Goal: Task Accomplishment & Management: Use online tool/utility

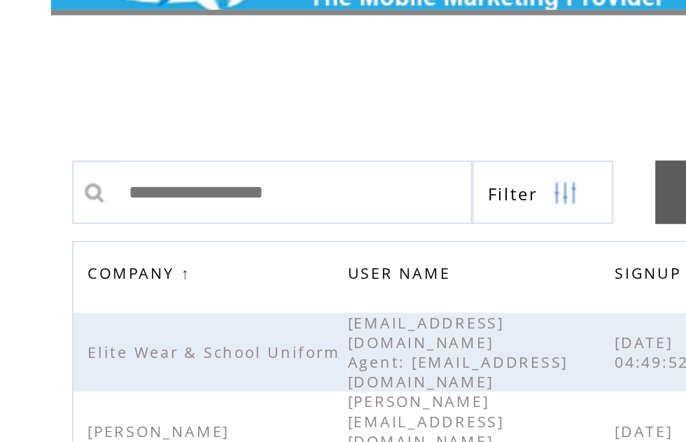
click at [80, 172] on span "COMPANY" at bounding box center [92, 182] width 46 height 20
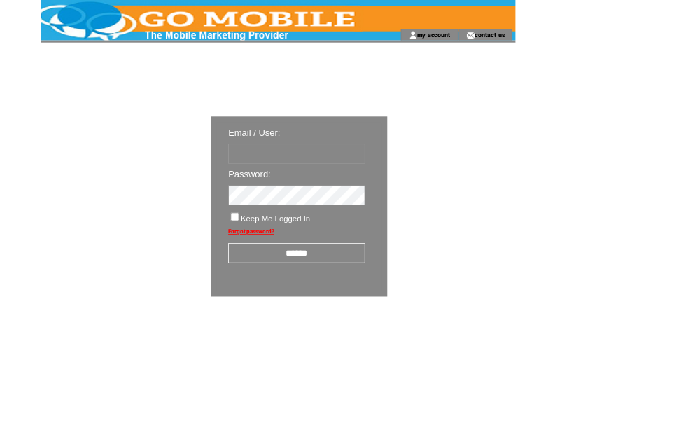
click at [363, 315] on input "******" at bounding box center [365, 312] width 169 height 25
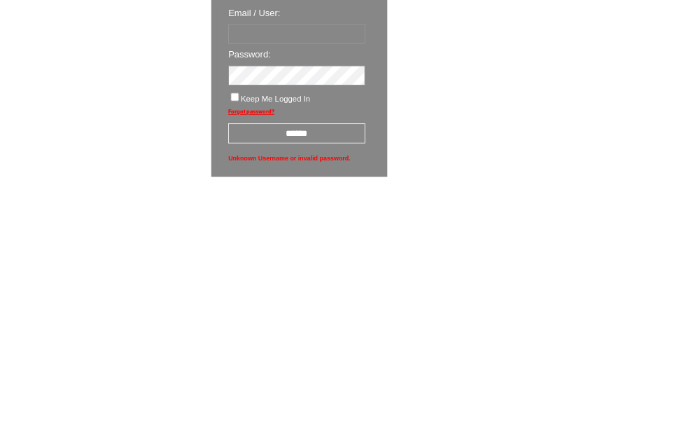
scroll to position [24, 0]
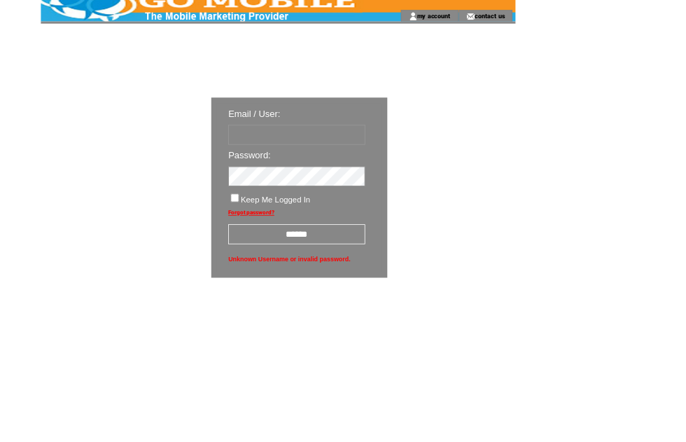
type input "********"
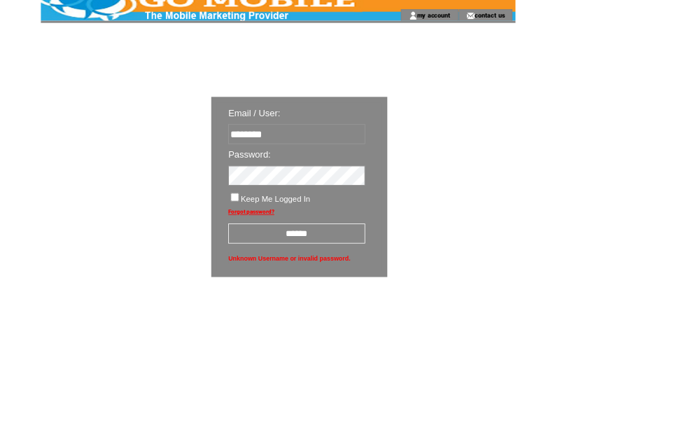
click at [371, 295] on input "******" at bounding box center [365, 288] width 169 height 25
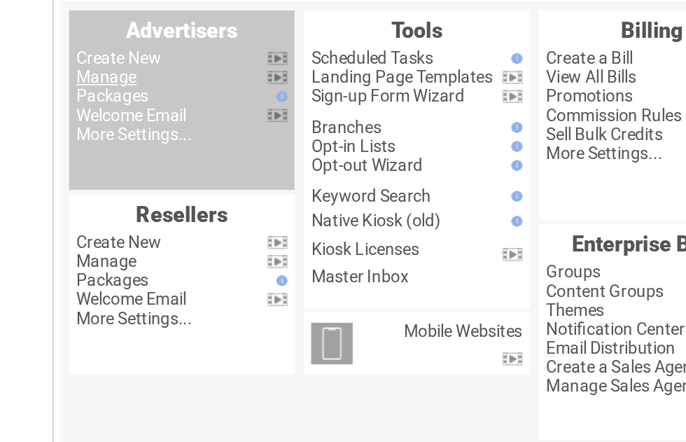
click at [76, 128] on link "Manage" at bounding box center [78, 133] width 36 height 11
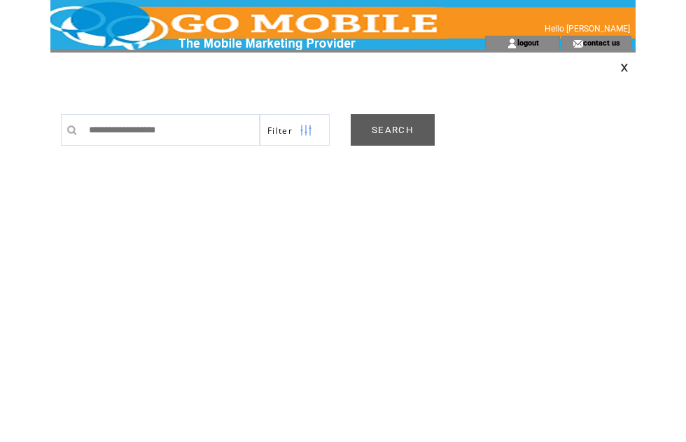
click at [401, 129] on link "SEARCH" at bounding box center [393, 130] width 84 height 32
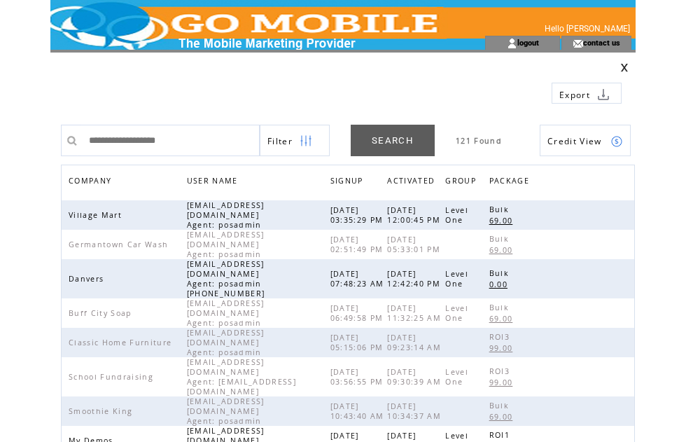
click at [99, 178] on span "COMPANY" at bounding box center [92, 182] width 46 height 20
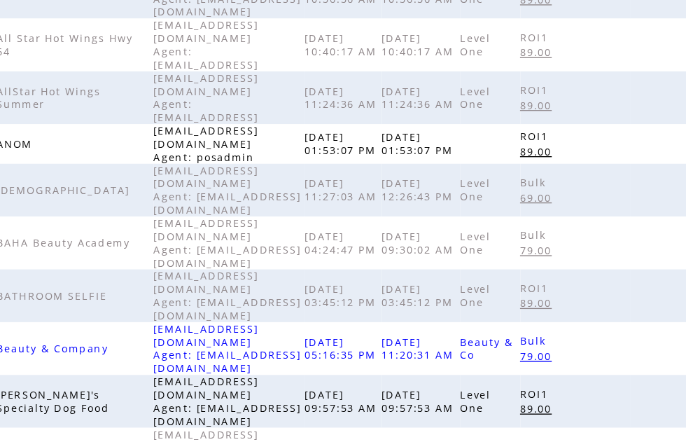
scroll to position [441, 0]
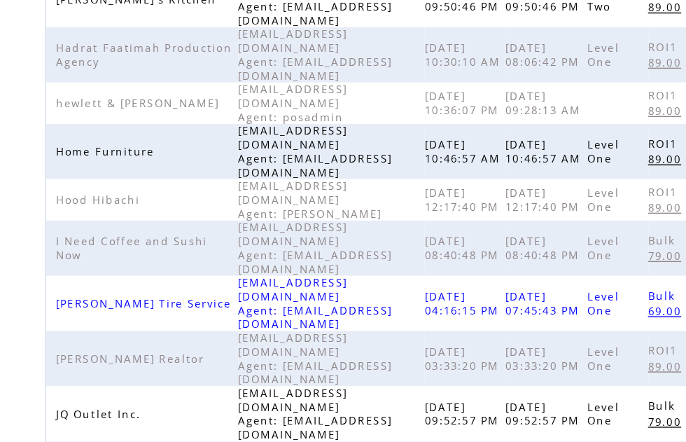
scroll to position [448, 0]
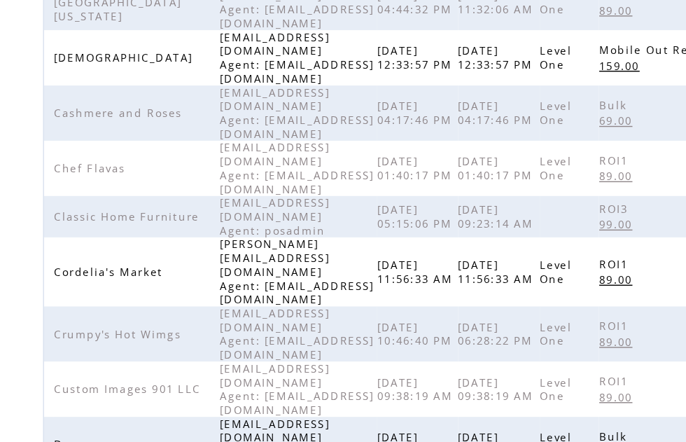
scroll to position [356, 0]
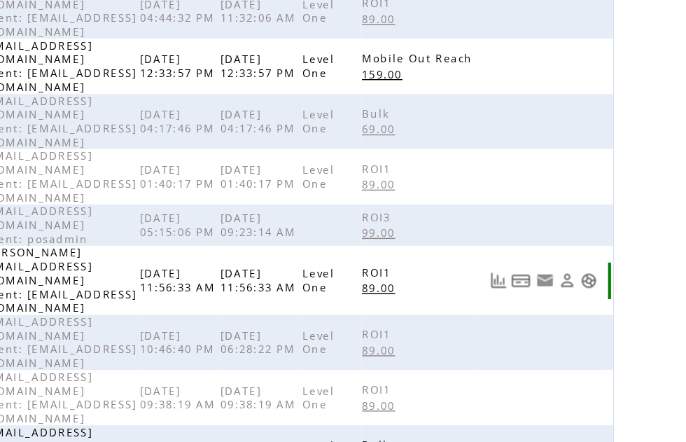
click at [611, 196] on link at bounding box center [617, 202] width 12 height 12
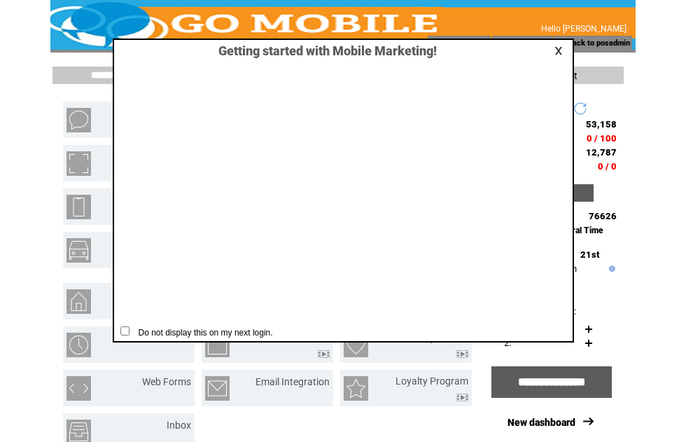
scroll to position [1, 0]
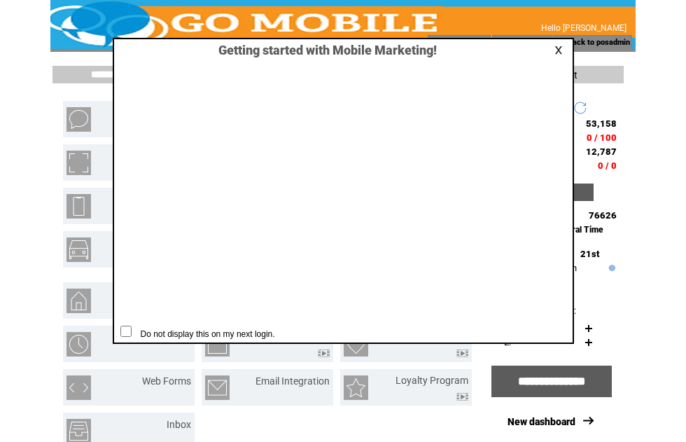
click at [560, 50] on link at bounding box center [560, 50] width 13 height 9
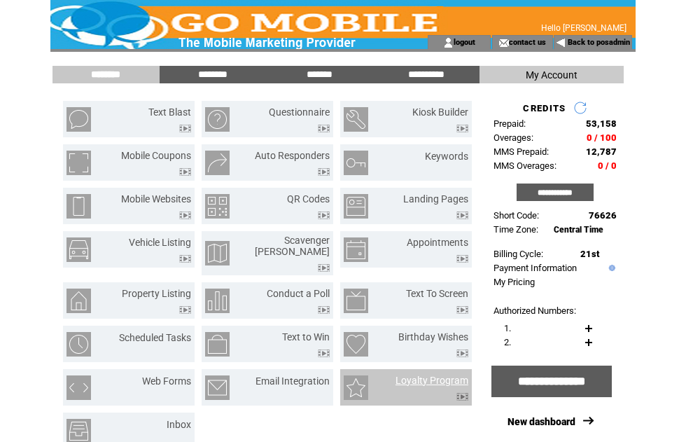
click at [447, 375] on link "Loyalty Program" at bounding box center [432, 380] width 73 height 11
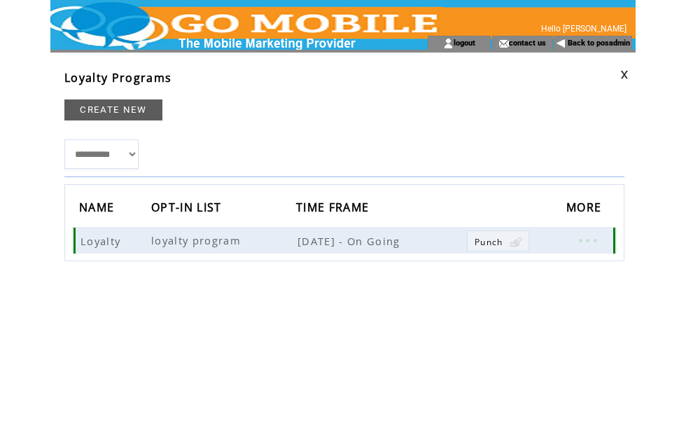
click at [596, 237] on link at bounding box center [587, 240] width 42 height 18
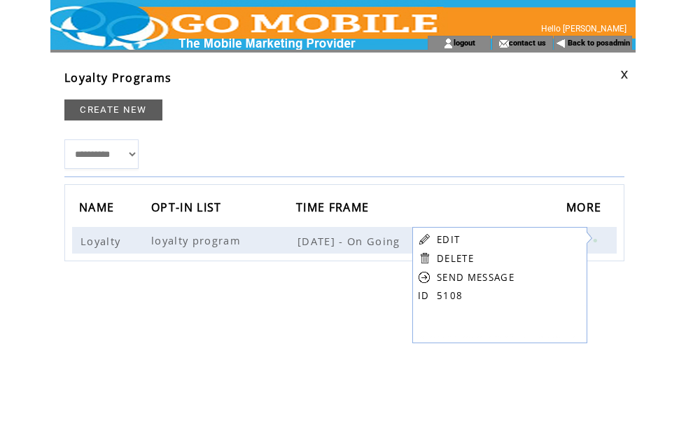
click at [455, 235] on link "EDIT" at bounding box center [448, 239] width 23 height 13
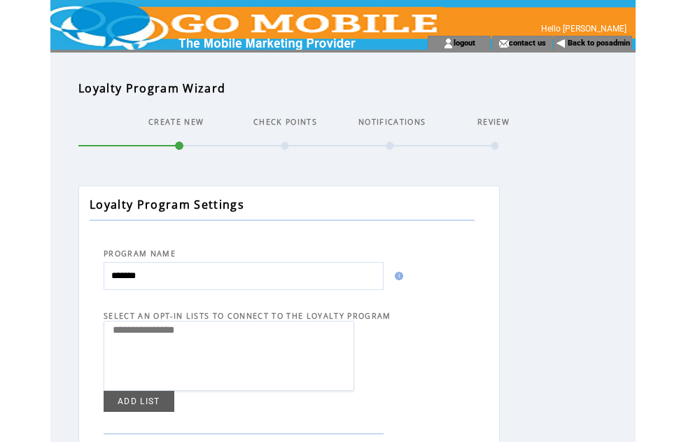
select select
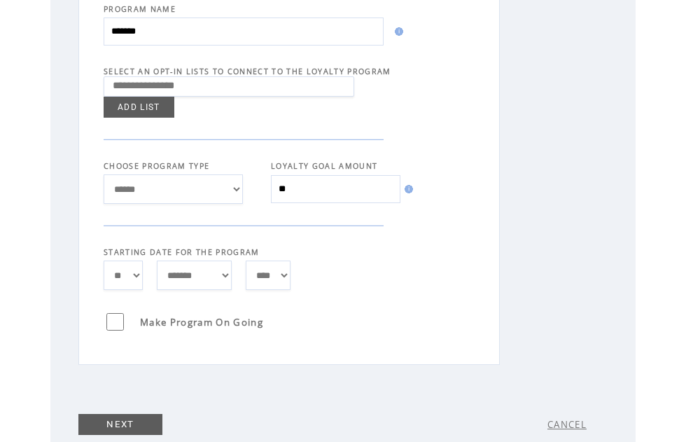
scroll to position [244, 0]
click at [139, 435] on link "NEXT" at bounding box center [120, 424] width 84 height 21
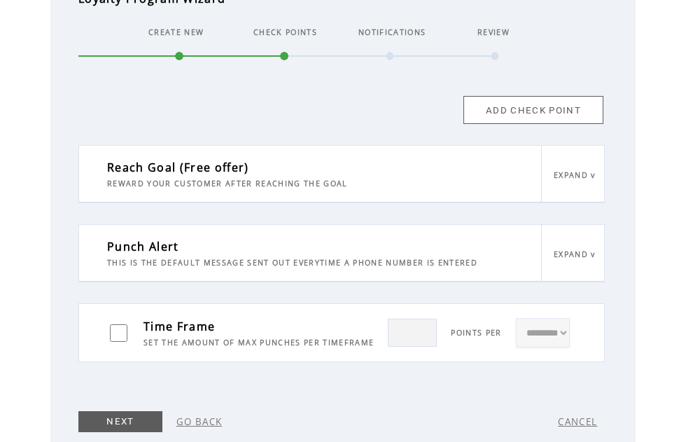
click at [134, 426] on link "NEXT" at bounding box center [120, 421] width 84 height 21
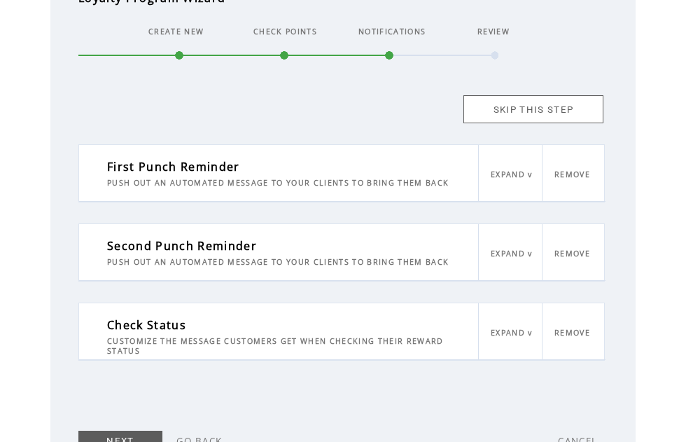
click at [116, 441] on link "NEXT" at bounding box center [120, 441] width 84 height 21
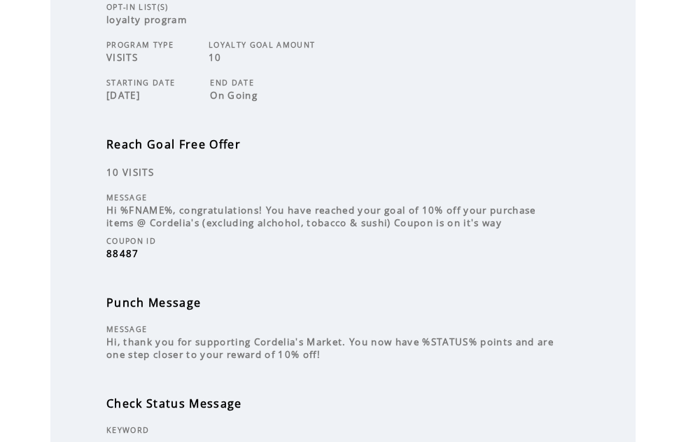
scroll to position [289, 0]
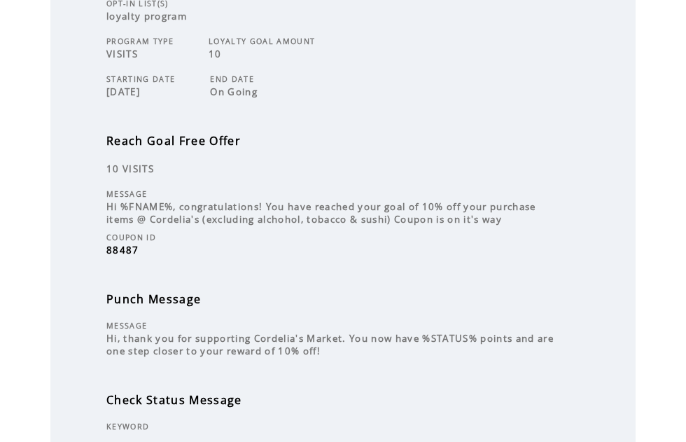
click at [150, 271] on div "Loyalty Program Settings PROGRAM NAME Loyalty OPT-IN LIST(S) loyalty program PR…" at bounding box center [333, 197] width 511 height 602
click at [136, 244] on div at bounding box center [333, 242] width 455 height 1
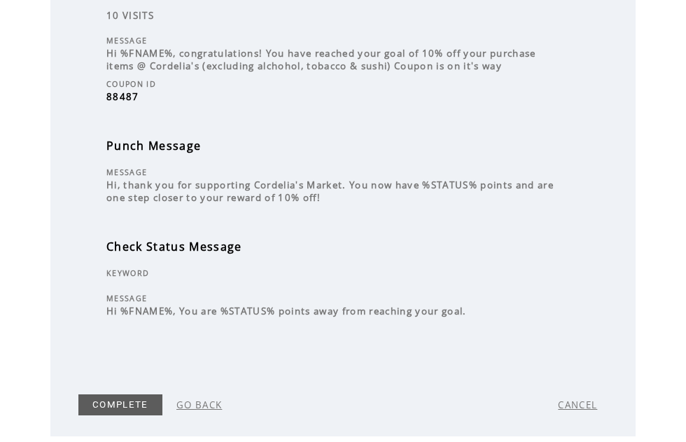
scroll to position [442, 0]
click at [408, 318] on span "Hi %FNAME%, You are %STATUS% points away from reaching your goal." at bounding box center [286, 311] width 361 height 13
click at [421, 305] on div at bounding box center [333, 304] width 455 height 1
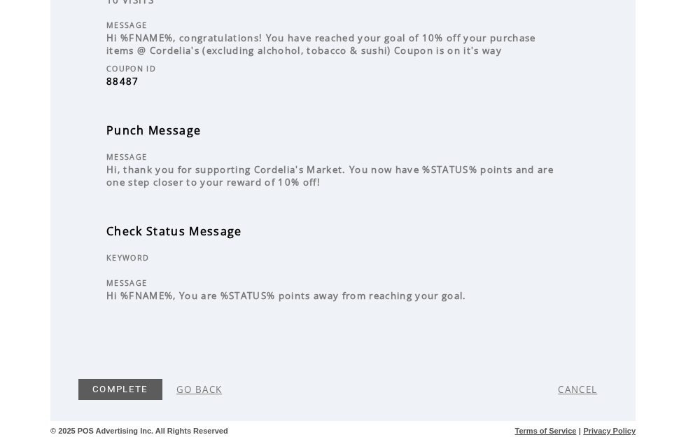
click at [202, 386] on link "GO BACK" at bounding box center [199, 389] width 46 height 13
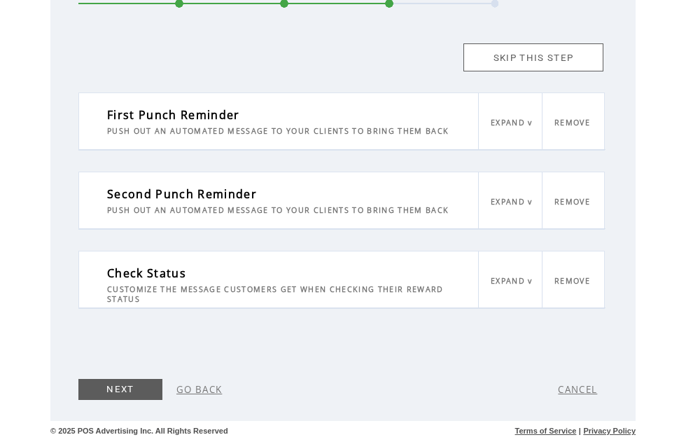
click at [524, 277] on link "EXPAND v" at bounding box center [512, 281] width 42 height 10
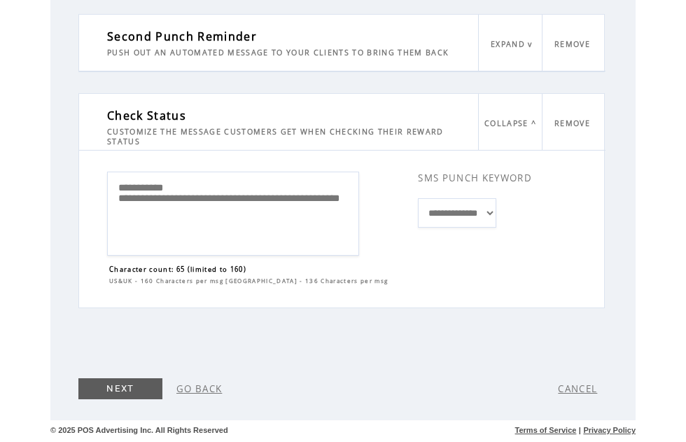
scroll to position [305, 0]
click at [128, 388] on link "NEXT" at bounding box center [120, 389] width 84 height 21
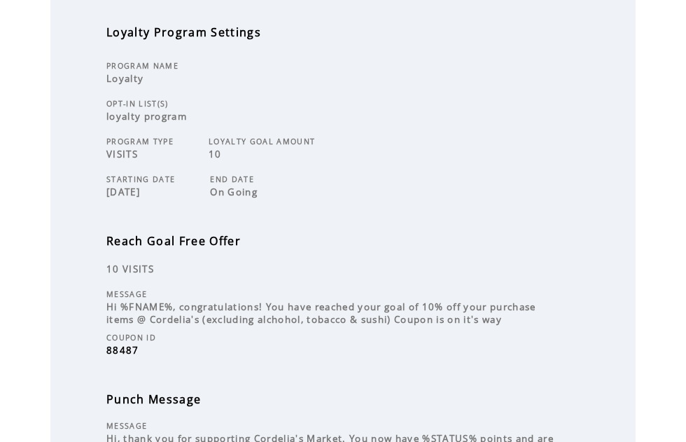
scroll to position [188, 0]
